Goal: Contribute content: Add original content to the website for others to see

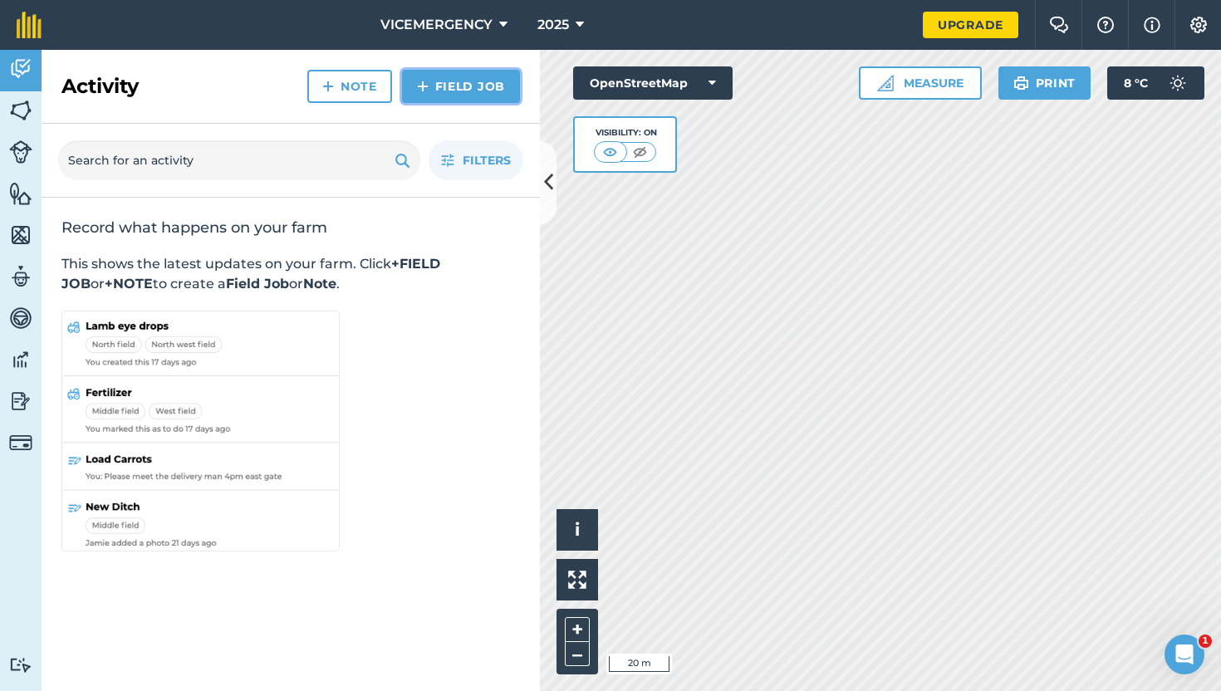
click at [446, 91] on link "Field Job" at bounding box center [461, 86] width 118 height 33
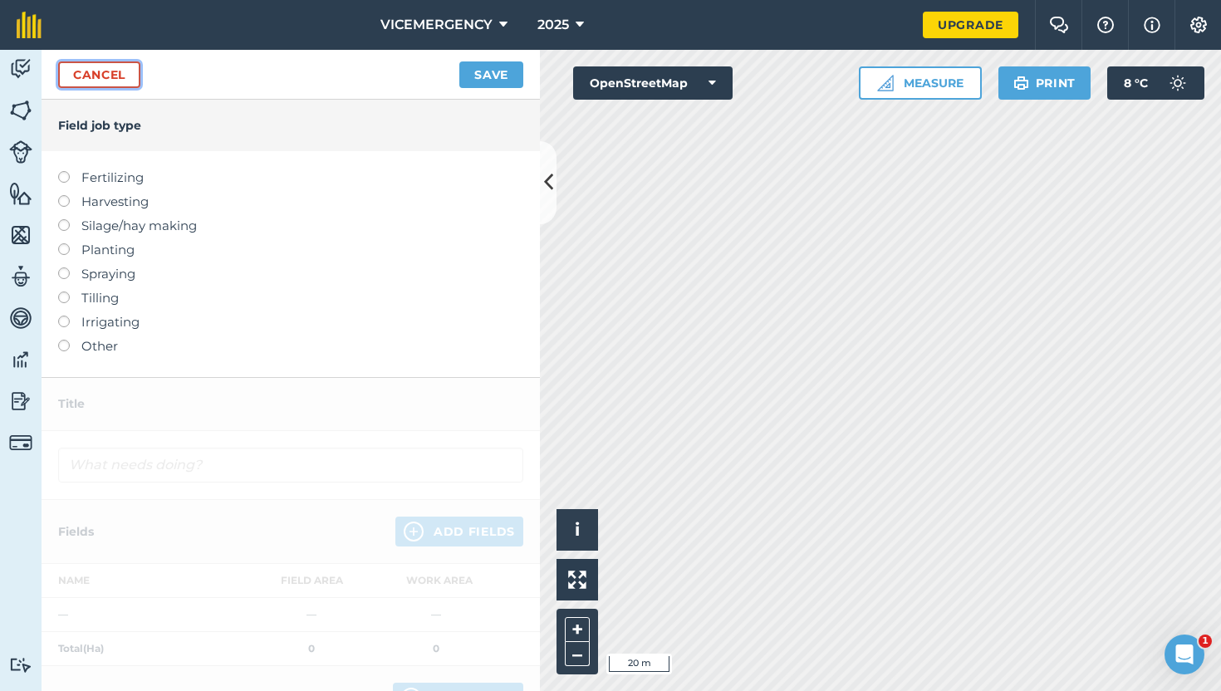
click at [116, 81] on link "Cancel" at bounding box center [99, 74] width 82 height 27
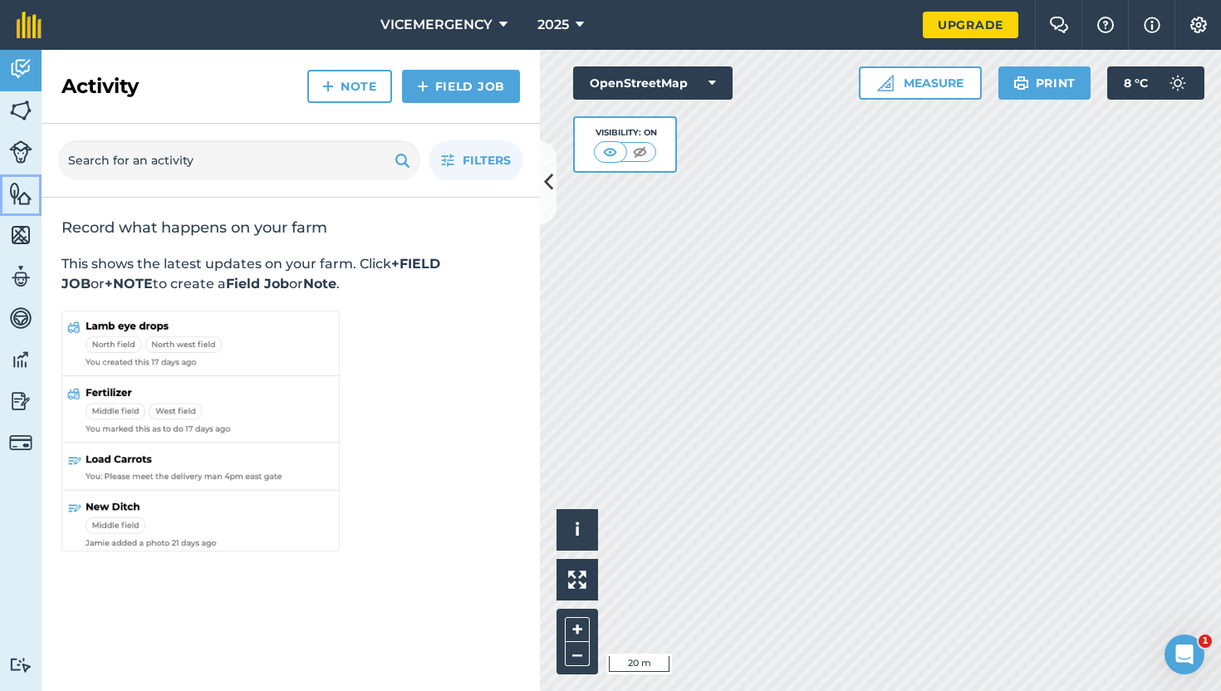
click at [14, 197] on img at bounding box center [20, 193] width 23 height 25
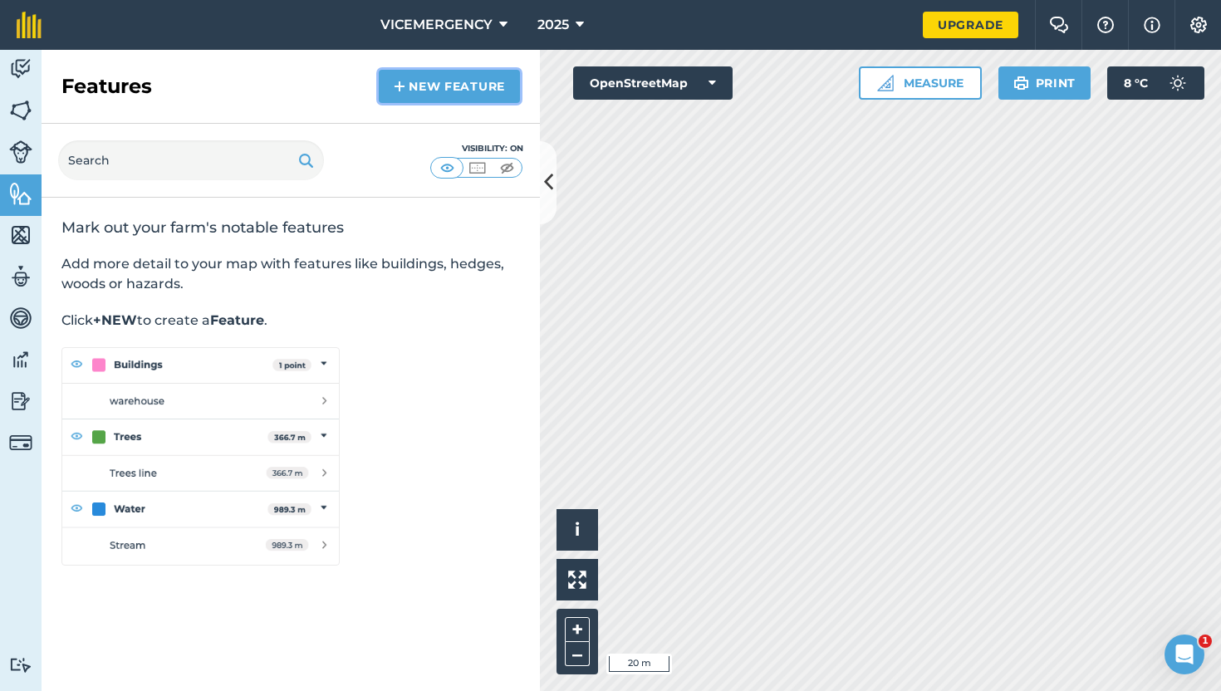
click at [472, 76] on link "New feature" at bounding box center [449, 86] width 141 height 33
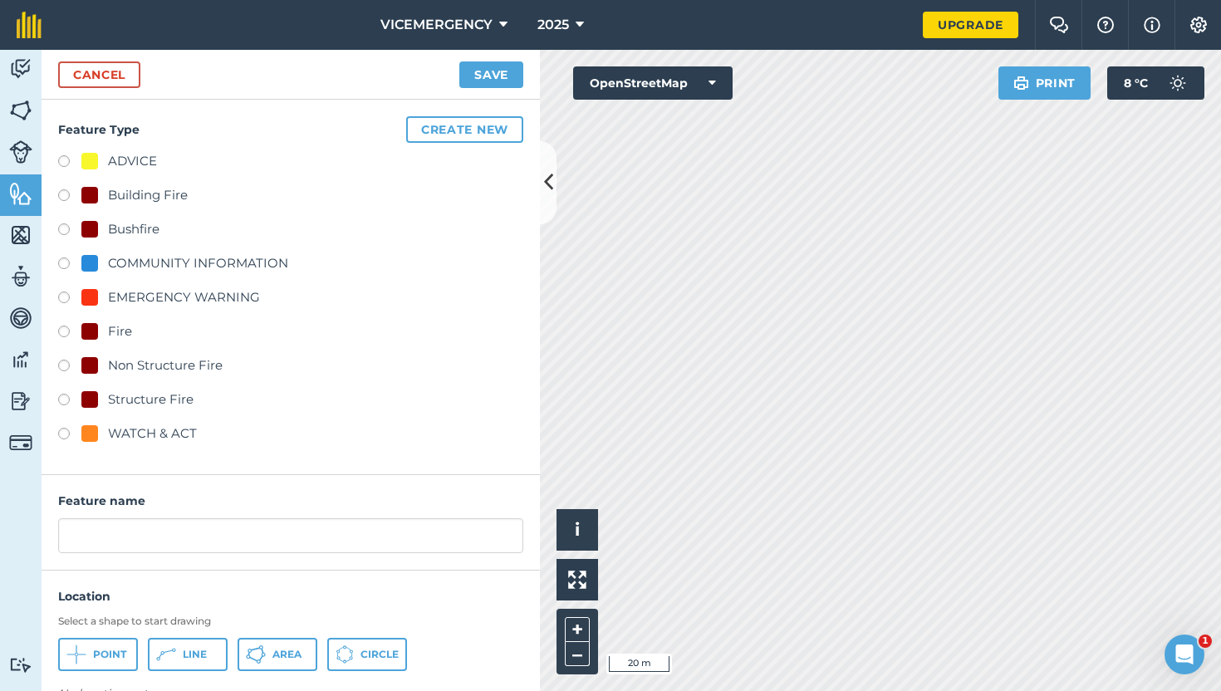
click at [58, 328] on label at bounding box center [69, 334] width 23 height 17
radio input "true"
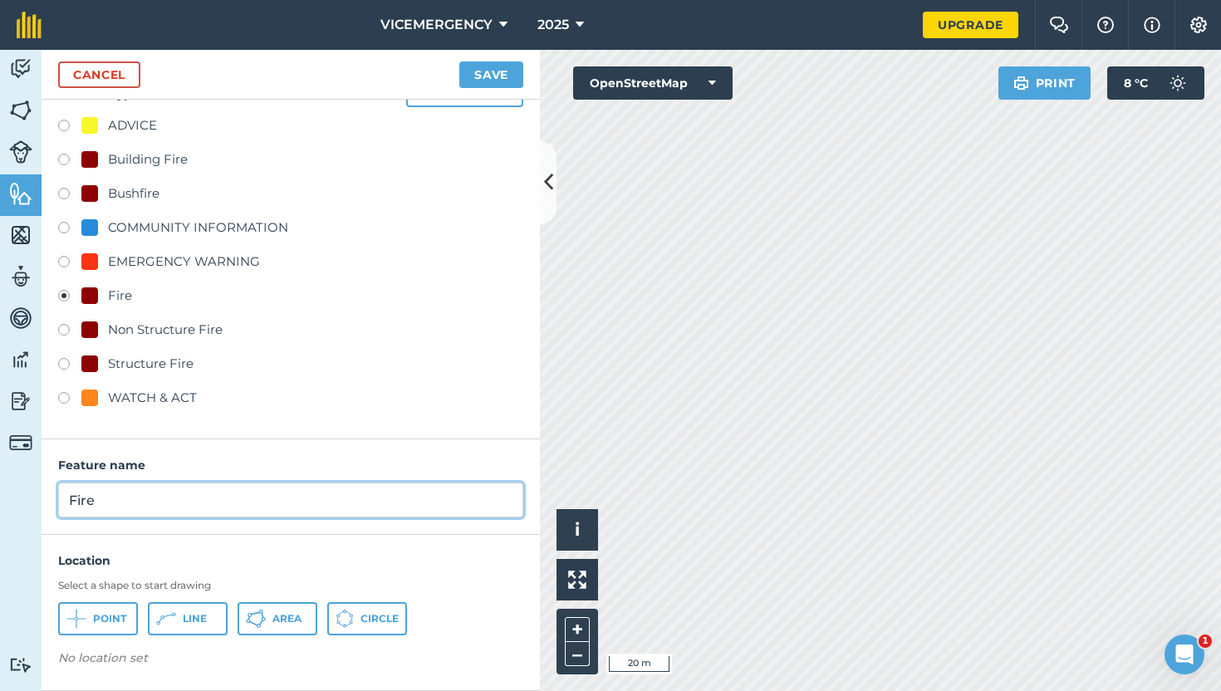
click at [128, 508] on input "Fire" at bounding box center [290, 499] width 465 height 35
type input "Fire: McCormacks Road, [GEOGRAPHIC_DATA]"
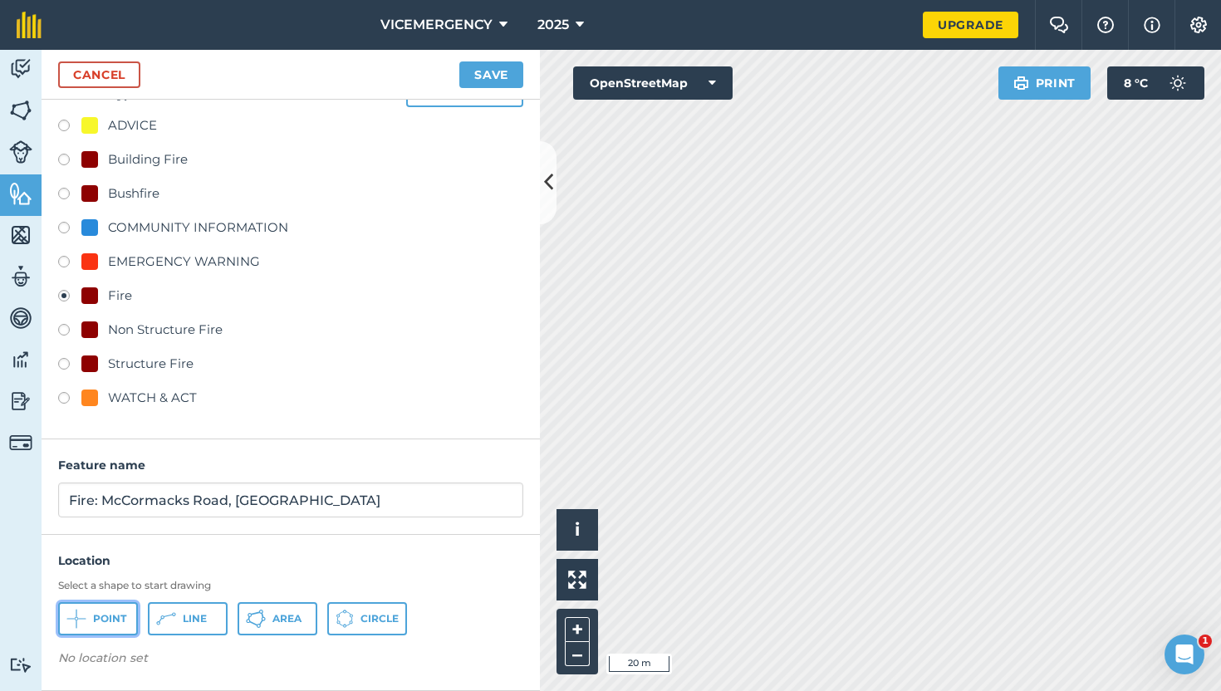
click at [111, 619] on span "Point" at bounding box center [109, 618] width 33 height 13
click at [501, 78] on button "Save" at bounding box center [491, 74] width 64 height 27
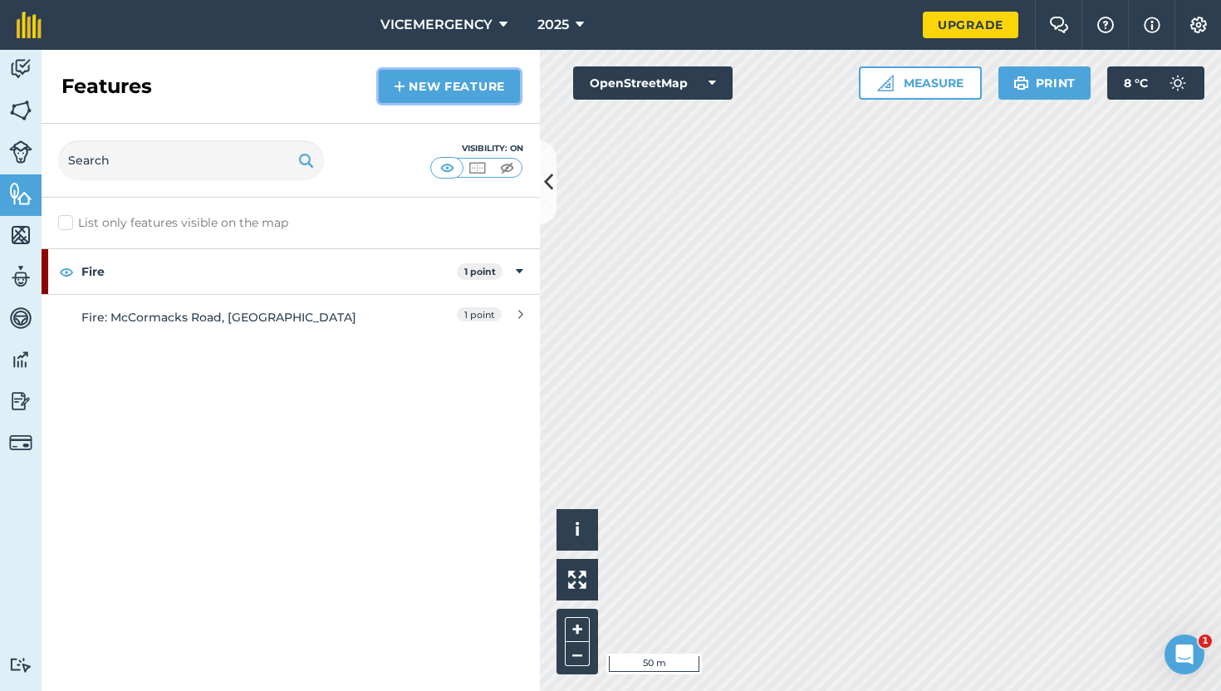
click at [436, 94] on link "New feature" at bounding box center [449, 86] width 141 height 33
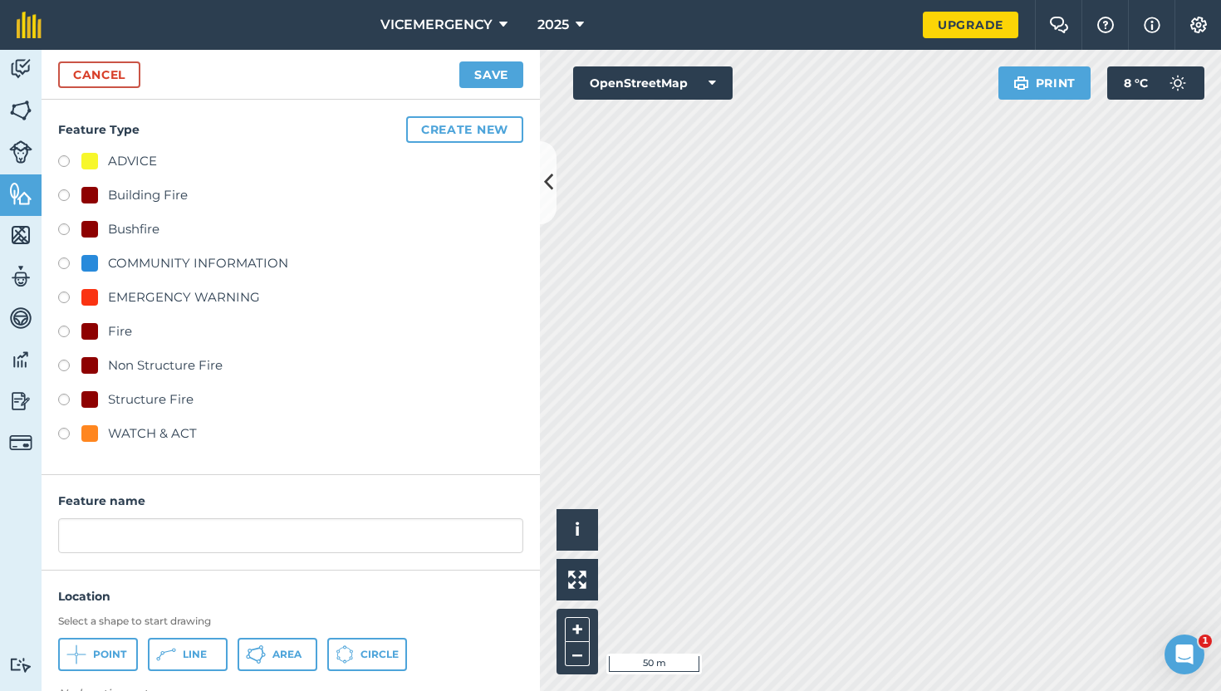
click at [70, 191] on label at bounding box center [69, 197] width 23 height 17
radio input "true"
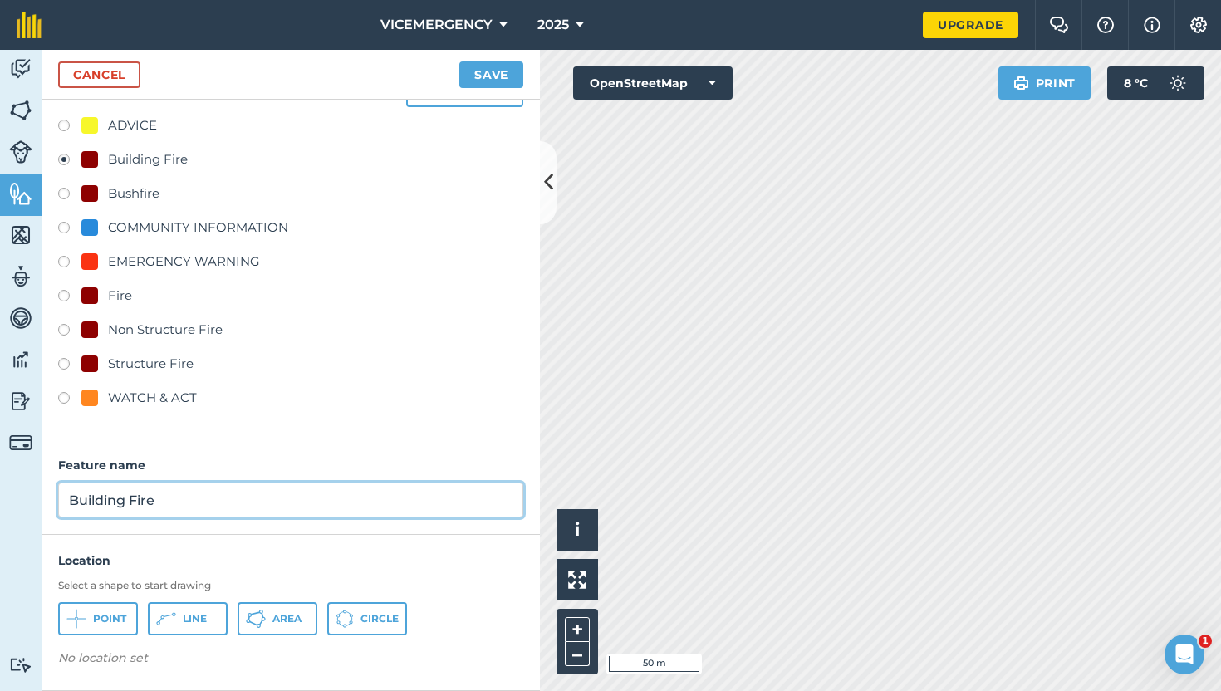
click at [193, 510] on input "Building Fire" at bounding box center [290, 499] width 465 height 35
type input "Building Fire: McCormacks Road, [GEOGRAPHIC_DATA]"
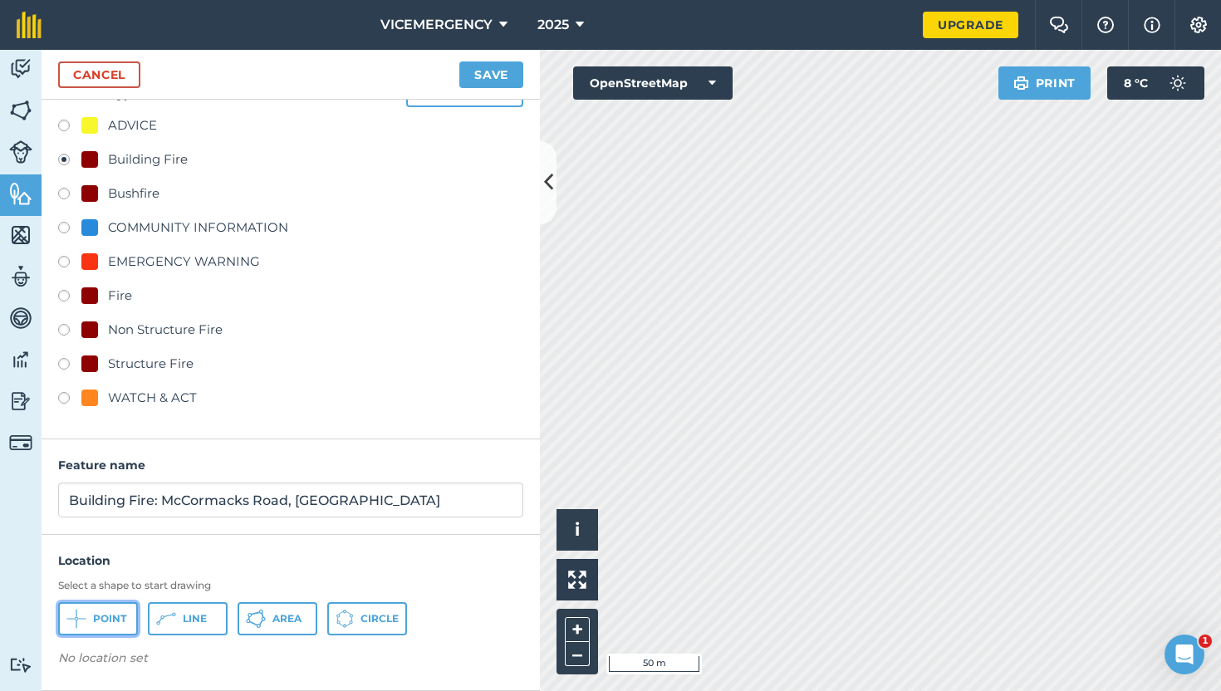
click at [93, 623] on span "Point" at bounding box center [109, 618] width 33 height 13
click at [219, 657] on img at bounding box center [223, 663] width 13 height 20
click at [117, 620] on span "Point" at bounding box center [109, 618] width 33 height 13
click at [485, 77] on button "Save" at bounding box center [491, 74] width 64 height 27
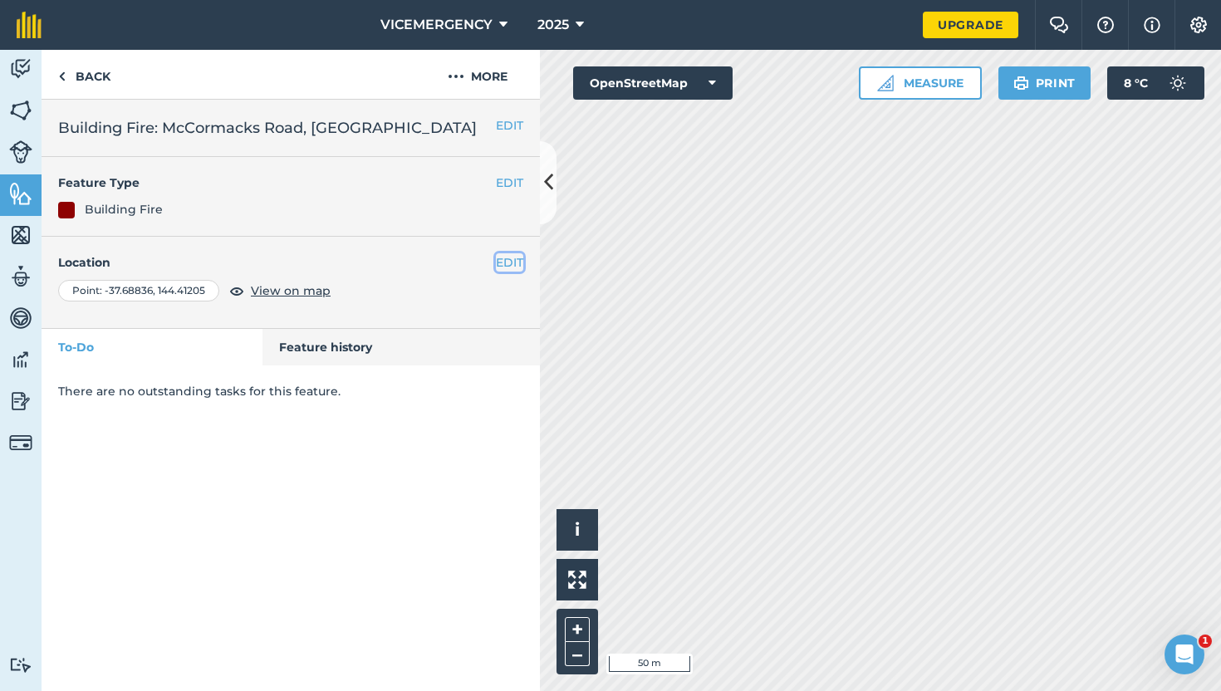
click at [501, 267] on button "EDIT" at bounding box center [509, 262] width 27 height 18
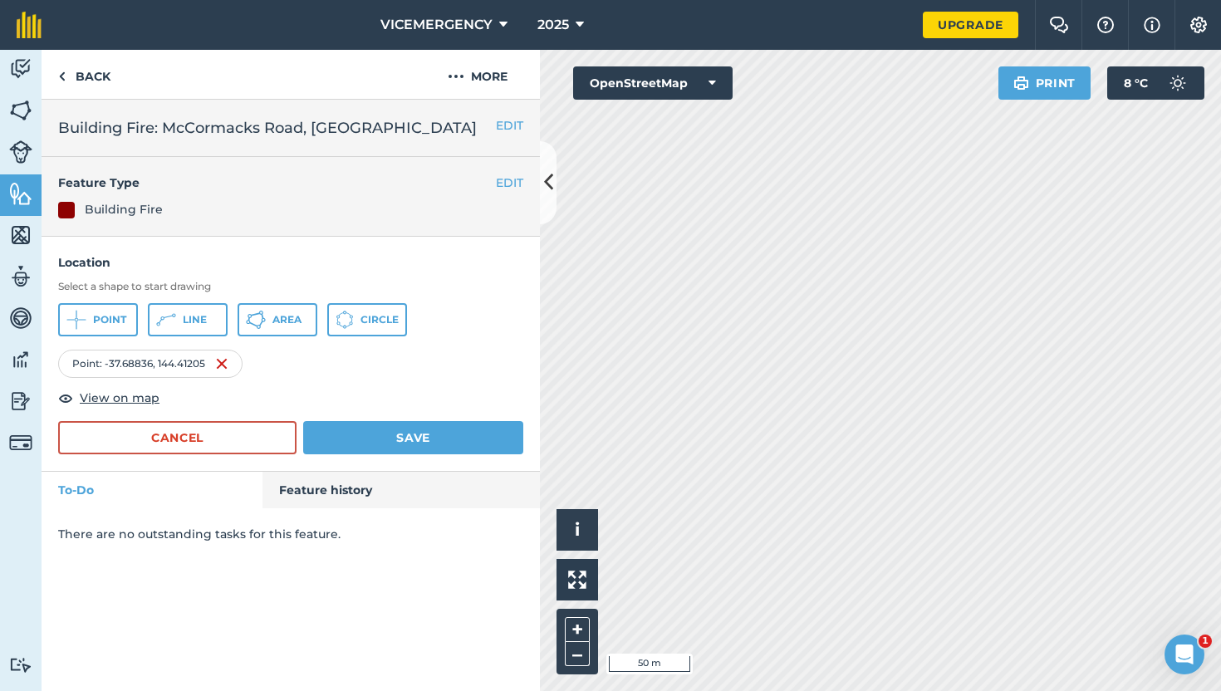
click at [228, 355] on div "Point : -37.68836 , 144.41205" at bounding box center [150, 364] width 184 height 28
click at [223, 358] on img at bounding box center [221, 364] width 13 height 20
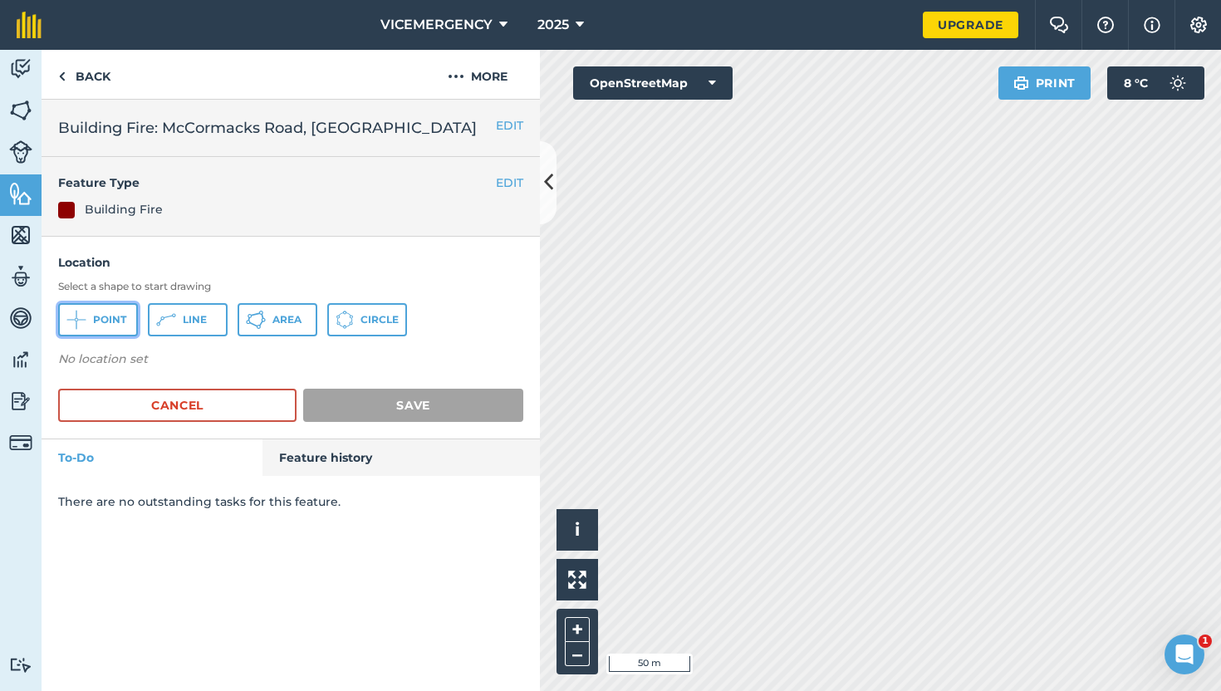
click at [111, 322] on span "Point" at bounding box center [109, 319] width 33 height 13
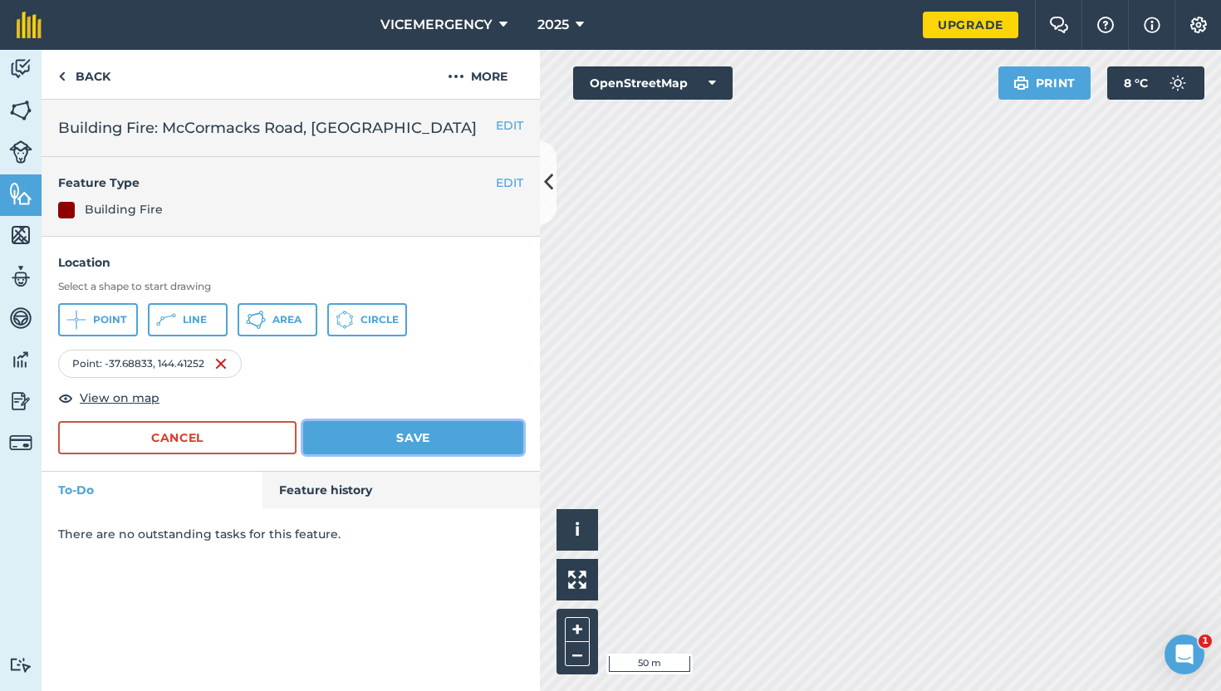
click at [404, 433] on button "Save" at bounding box center [413, 437] width 220 height 33
